Goal: Task Accomplishment & Management: Use online tool/utility

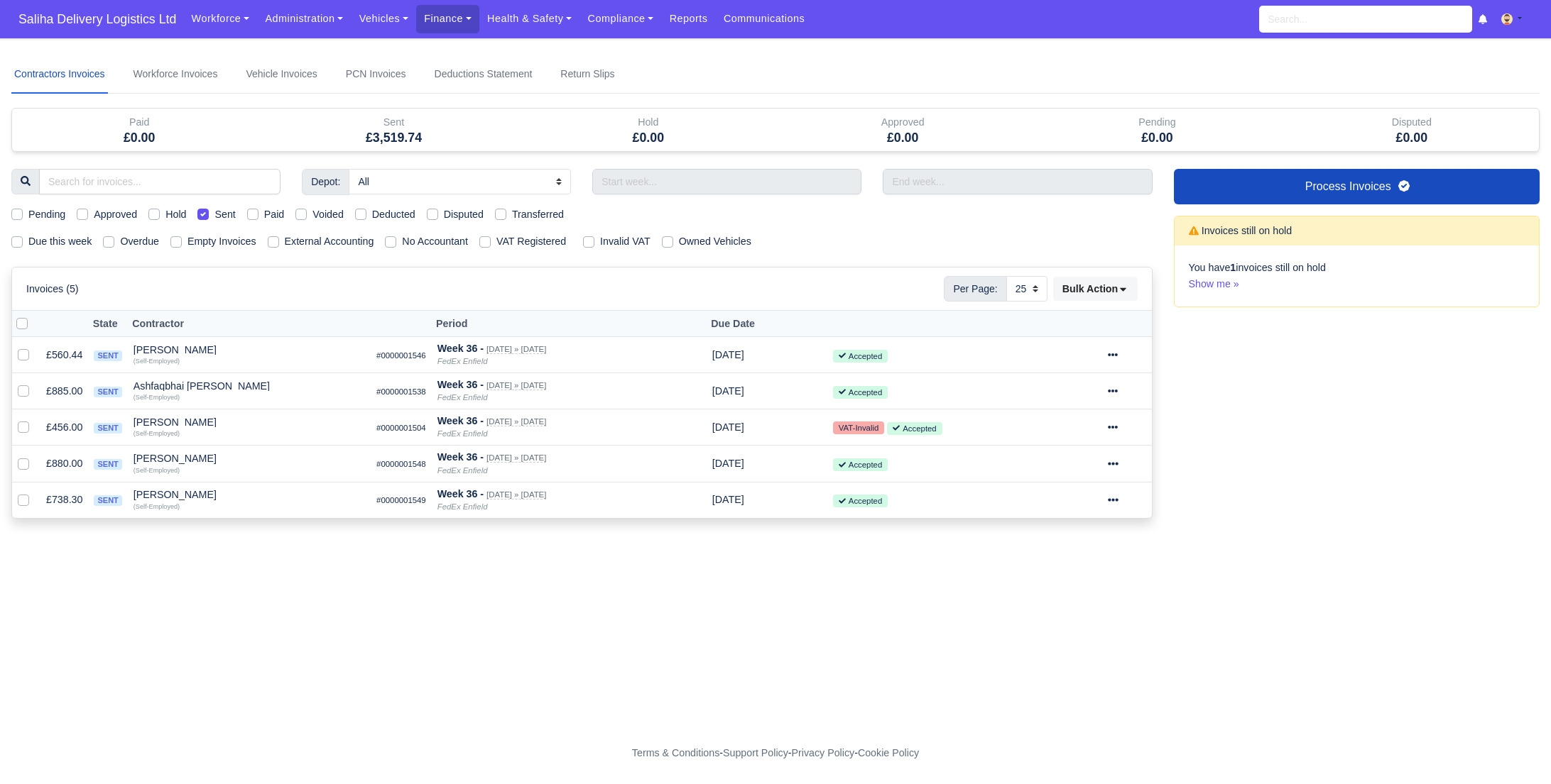
select select "25"
click at [132, 15] on span "Saliha Delivery Logistics Ltd" at bounding box center [96, 19] width 172 height 29
click at [400, 19] on link "Vehicles" at bounding box center [384, 19] width 65 height 28
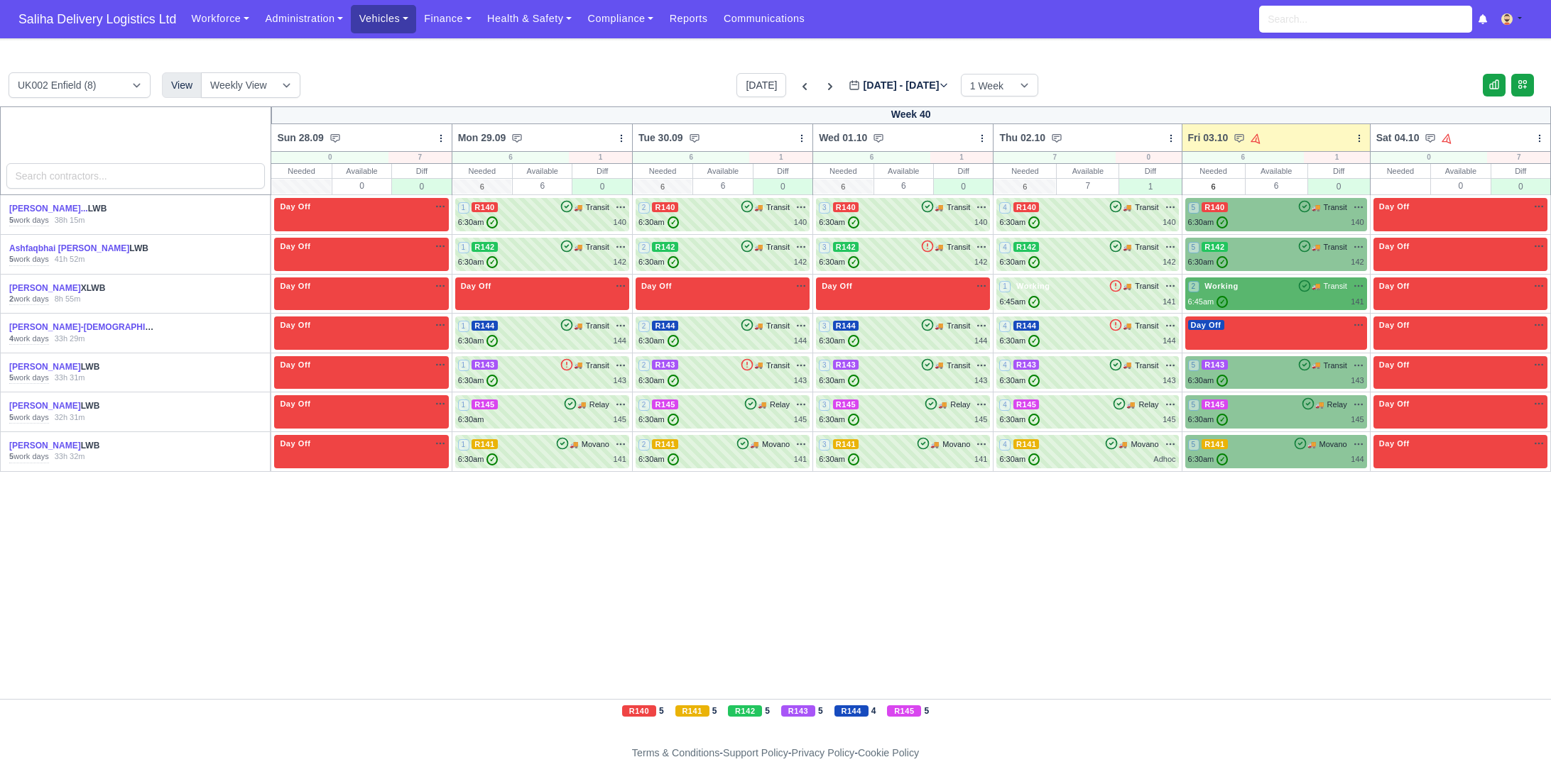
click at [394, 27] on link "Vehicles" at bounding box center [384, 19] width 65 height 28
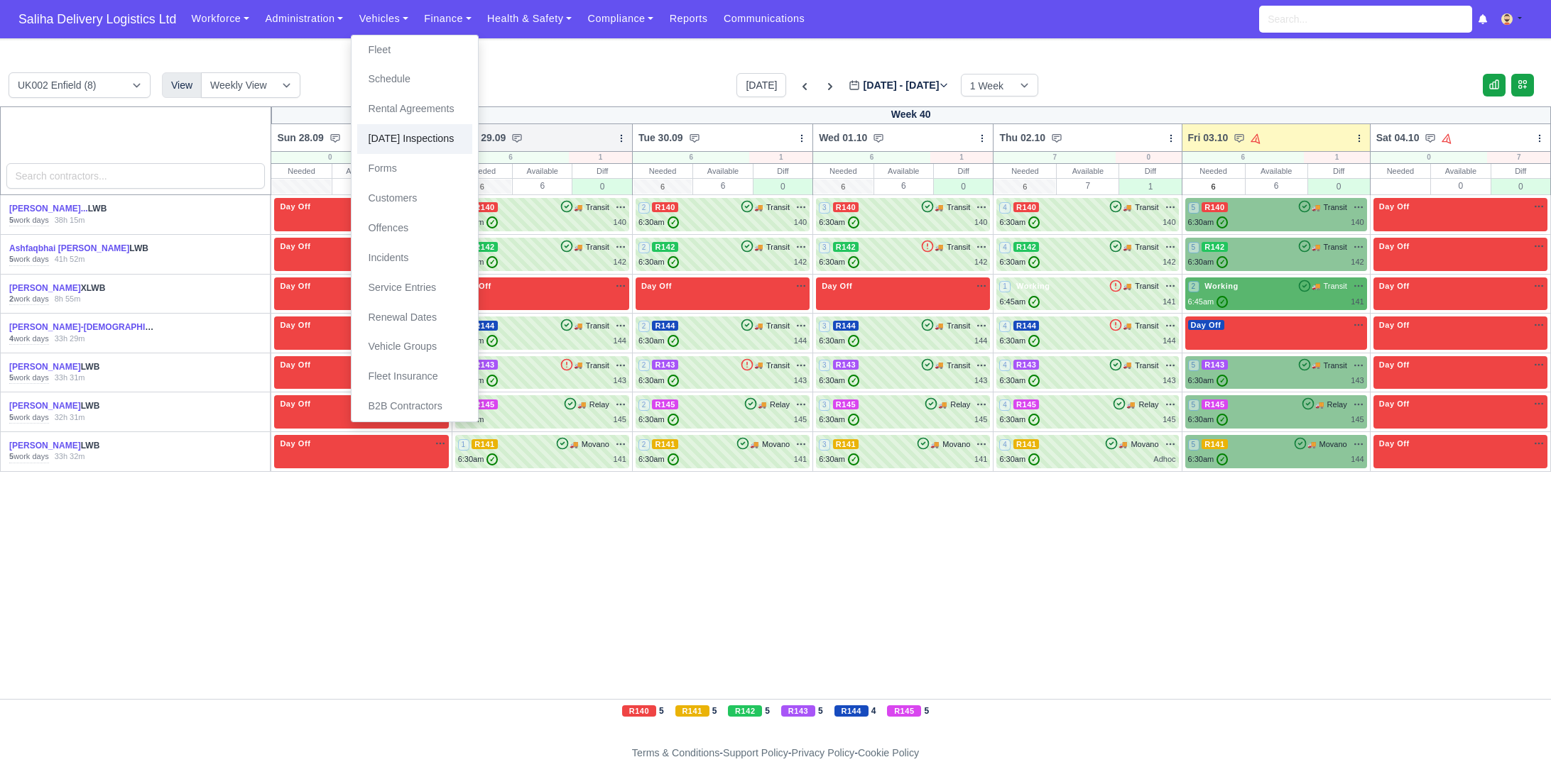
drag, startPoint x: 424, startPoint y: 141, endPoint x: 494, endPoint y: 149, distance: 70.5
click at [424, 141] on link "[DATE] Inspections" at bounding box center [415, 139] width 115 height 30
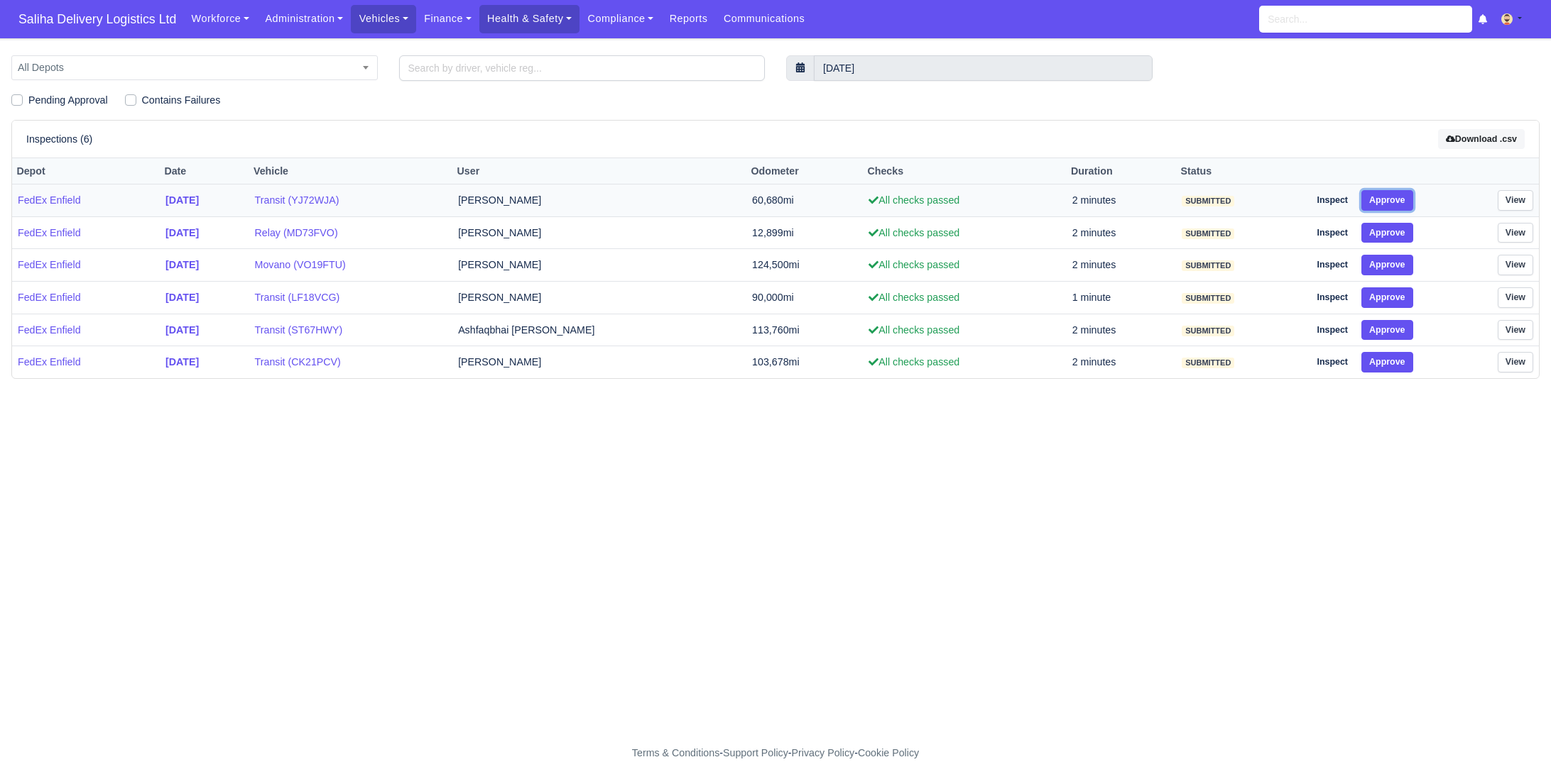
drag, startPoint x: 1391, startPoint y: 204, endPoint x: 1391, endPoint y: 214, distance: 10.0
click at [1391, 204] on button "Approve" at bounding box center [1387, 200] width 52 height 21
click at [1390, 229] on button "Approve" at bounding box center [1387, 233] width 52 height 21
click at [1392, 267] on button "Approve" at bounding box center [1387, 265] width 52 height 21
drag, startPoint x: 1394, startPoint y: 292, endPoint x: 1395, endPoint y: 306, distance: 14.0
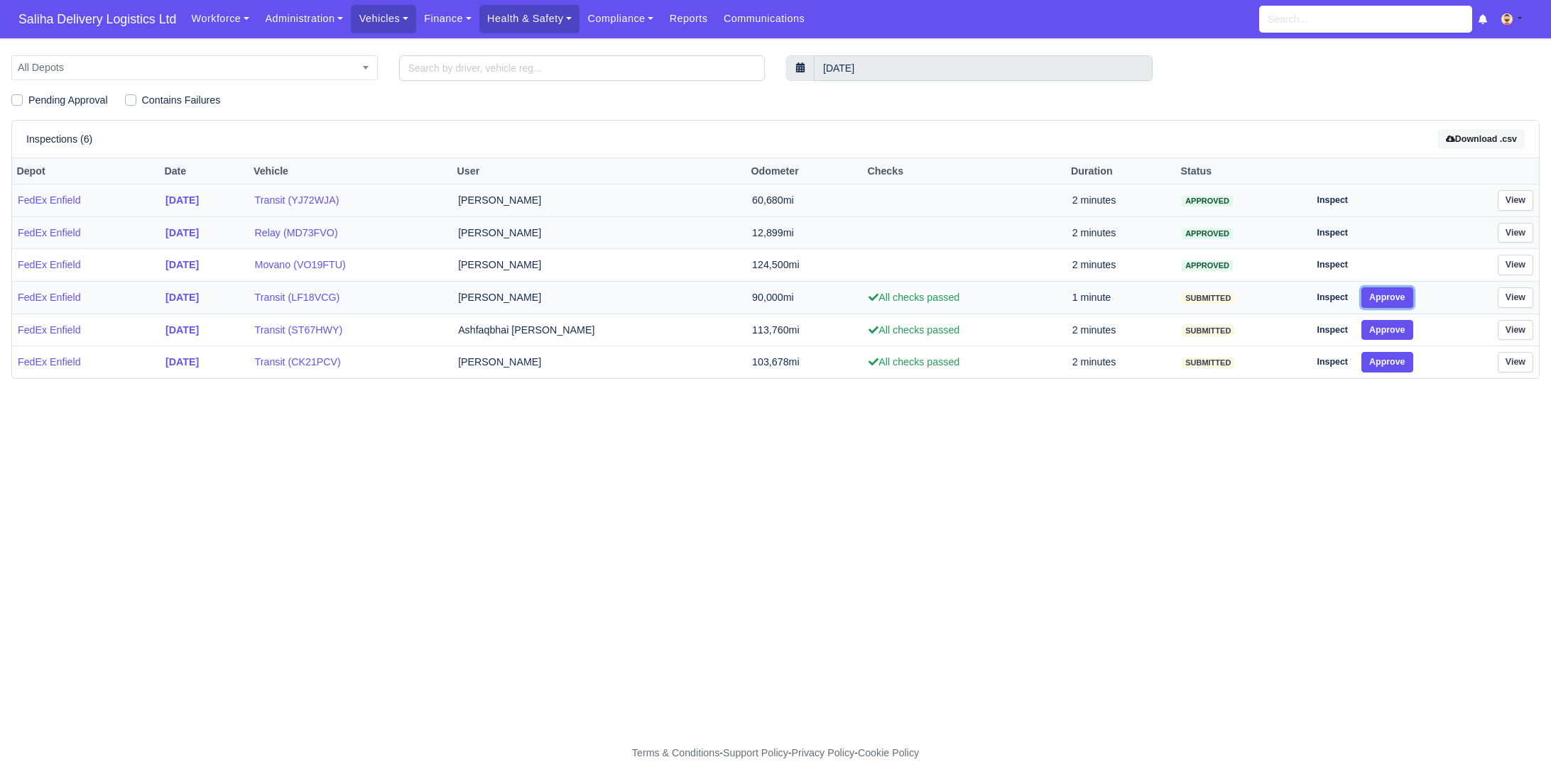
click at [1394, 297] on button "Approve" at bounding box center [1387, 297] width 52 height 21
click at [1395, 330] on button "Approve" at bounding box center [1387, 330] width 52 height 21
drag, startPoint x: 1392, startPoint y: 359, endPoint x: 1379, endPoint y: 334, distance: 28.2
click at [1392, 359] on button "Approve" at bounding box center [1387, 362] width 52 height 21
